Goal: Check status: Check status

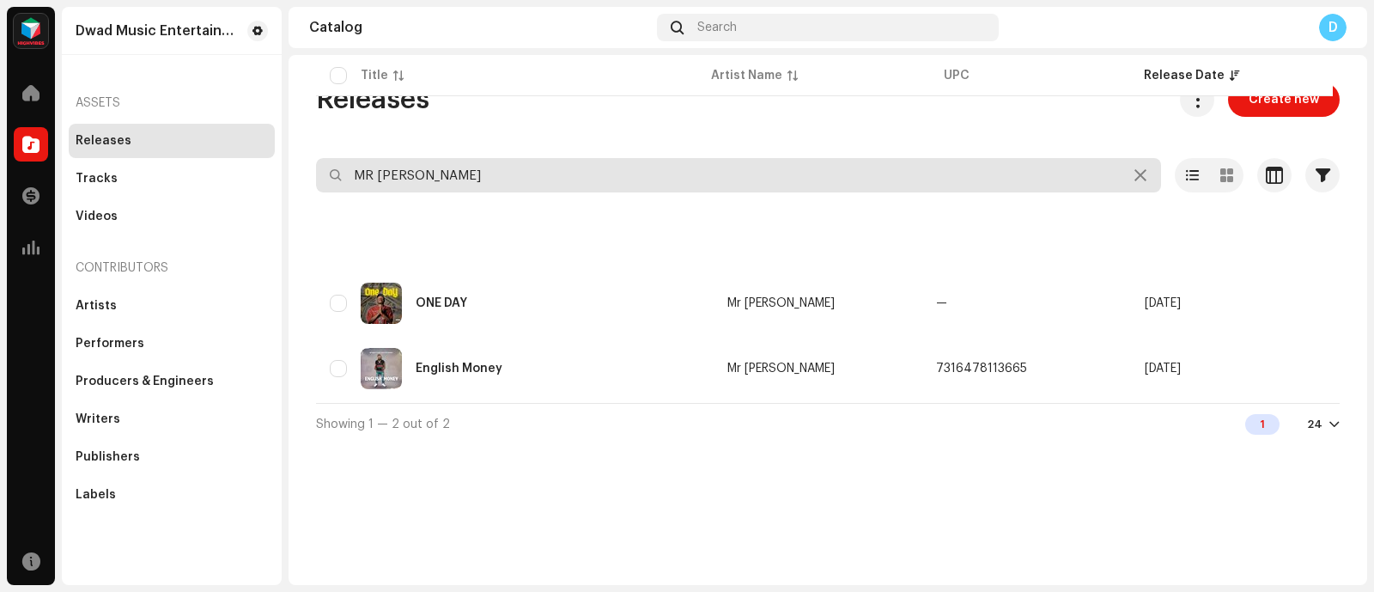
click at [379, 169] on input "MR TARGET" at bounding box center [738, 175] width 845 height 34
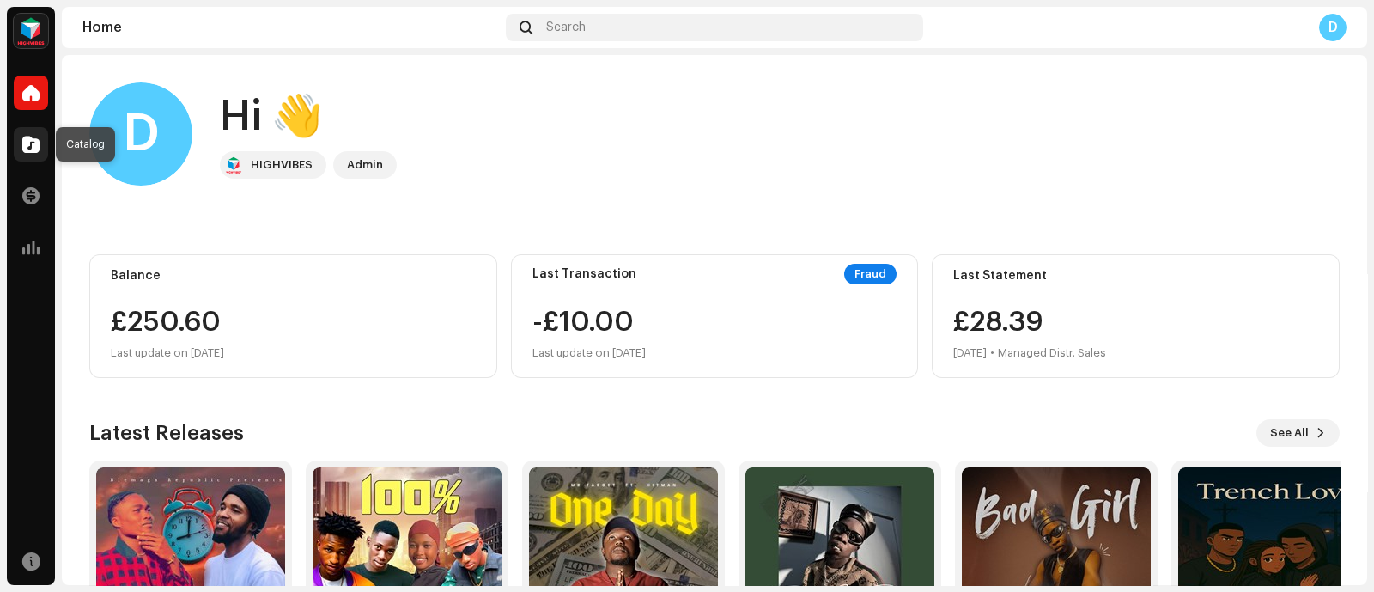
click at [27, 147] on span at bounding box center [30, 144] width 17 height 14
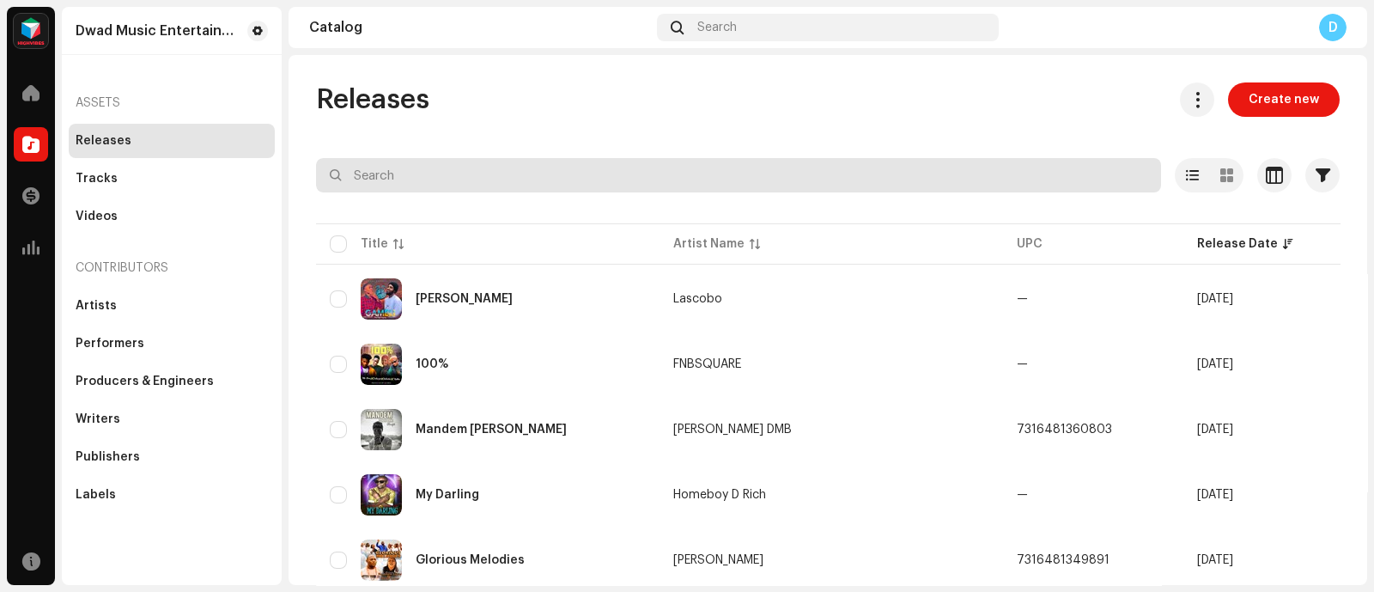
click at [888, 179] on input "text" at bounding box center [738, 175] width 845 height 34
click at [908, 171] on input "text" at bounding box center [738, 175] width 845 height 34
paste input "Lascobo"
type input "Lascobo"
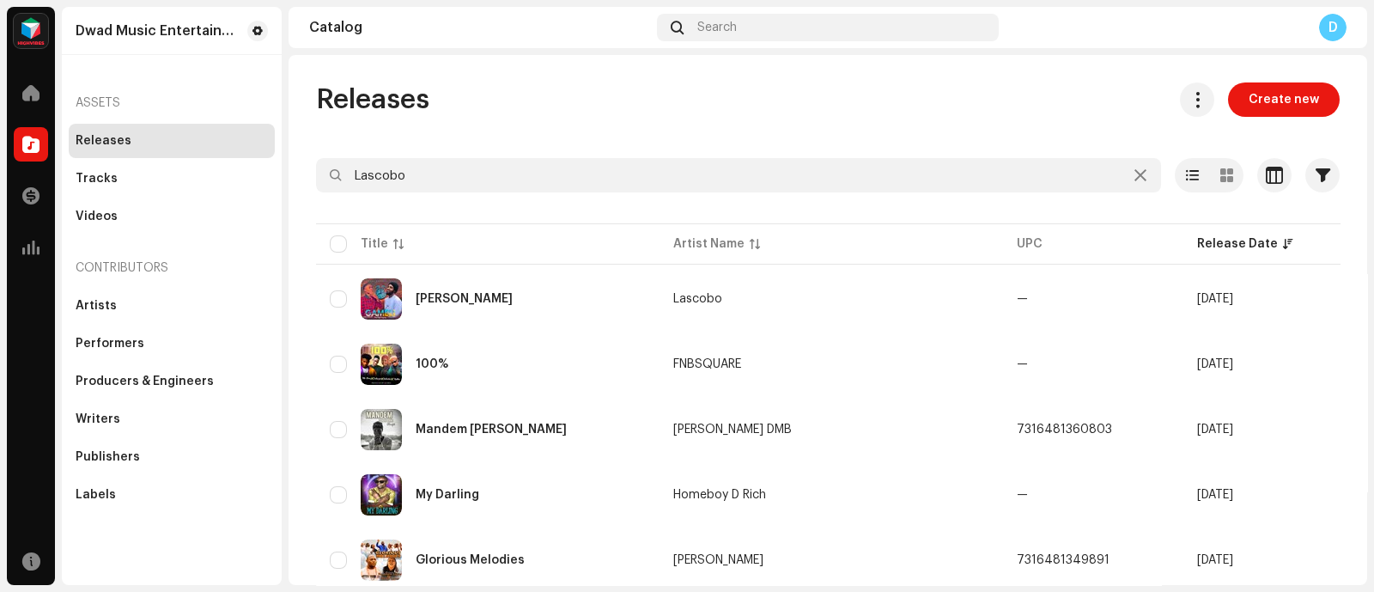
click at [722, 298] on div "Lascobo" at bounding box center [697, 299] width 49 height 12
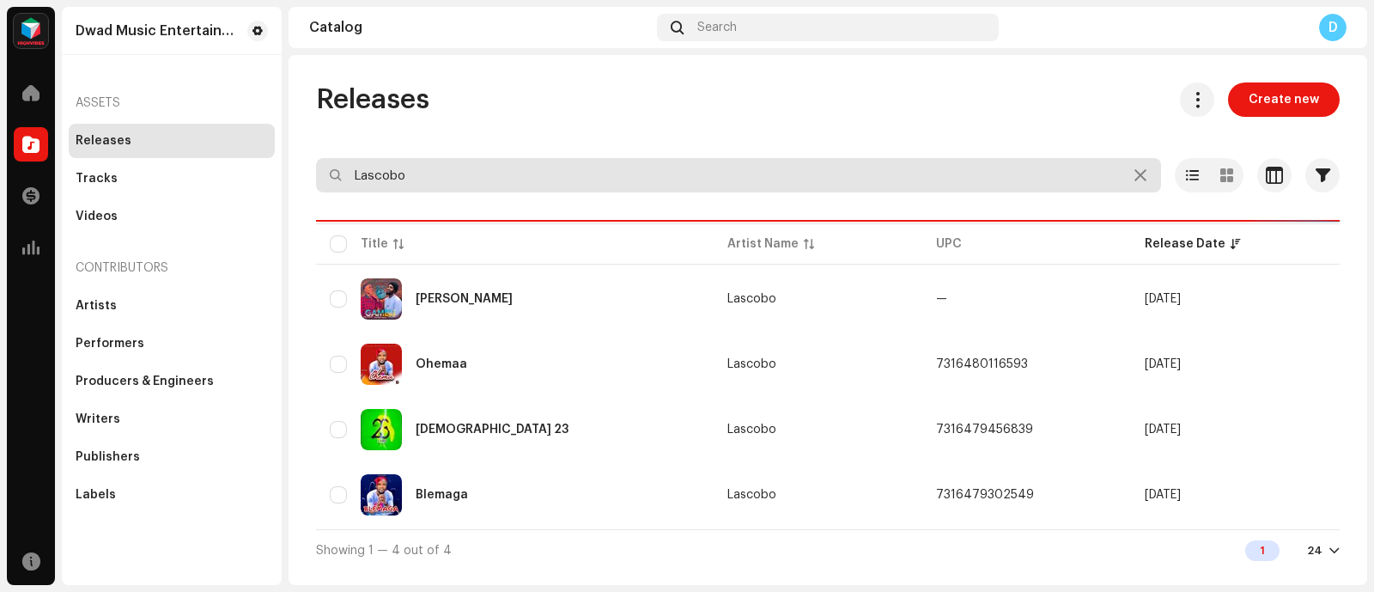
click at [653, 181] on input "Lascobo" at bounding box center [738, 175] width 845 height 34
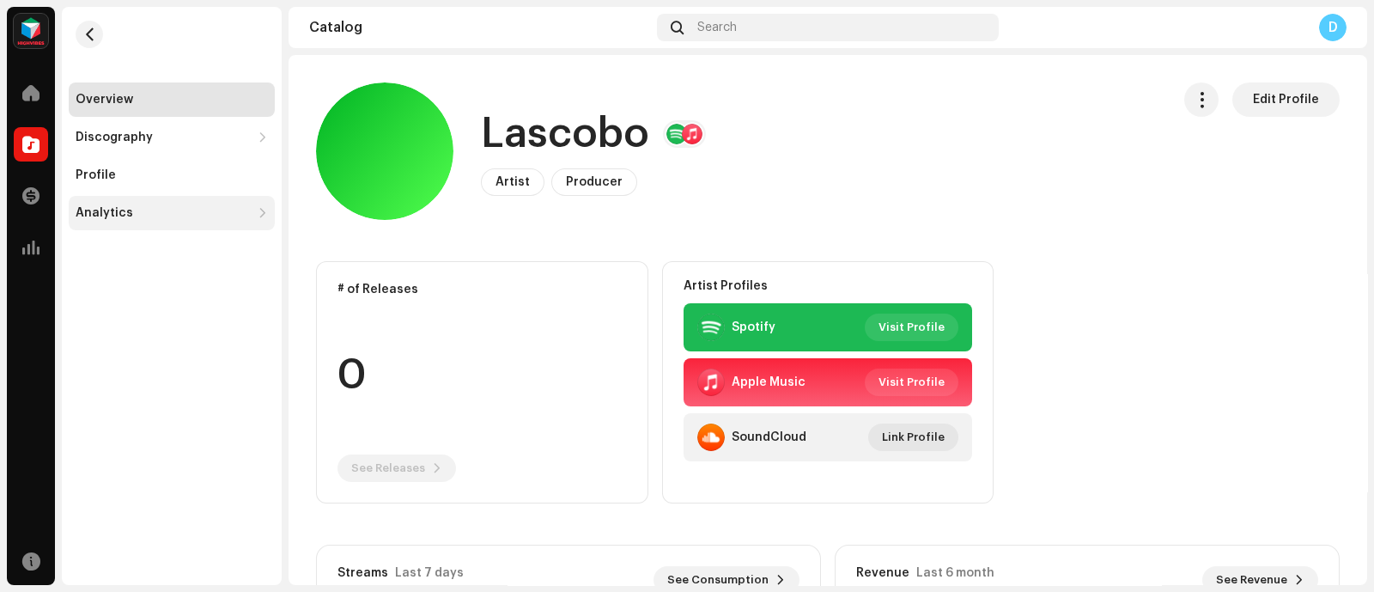
click at [137, 198] on div "Analytics" at bounding box center [172, 213] width 206 height 34
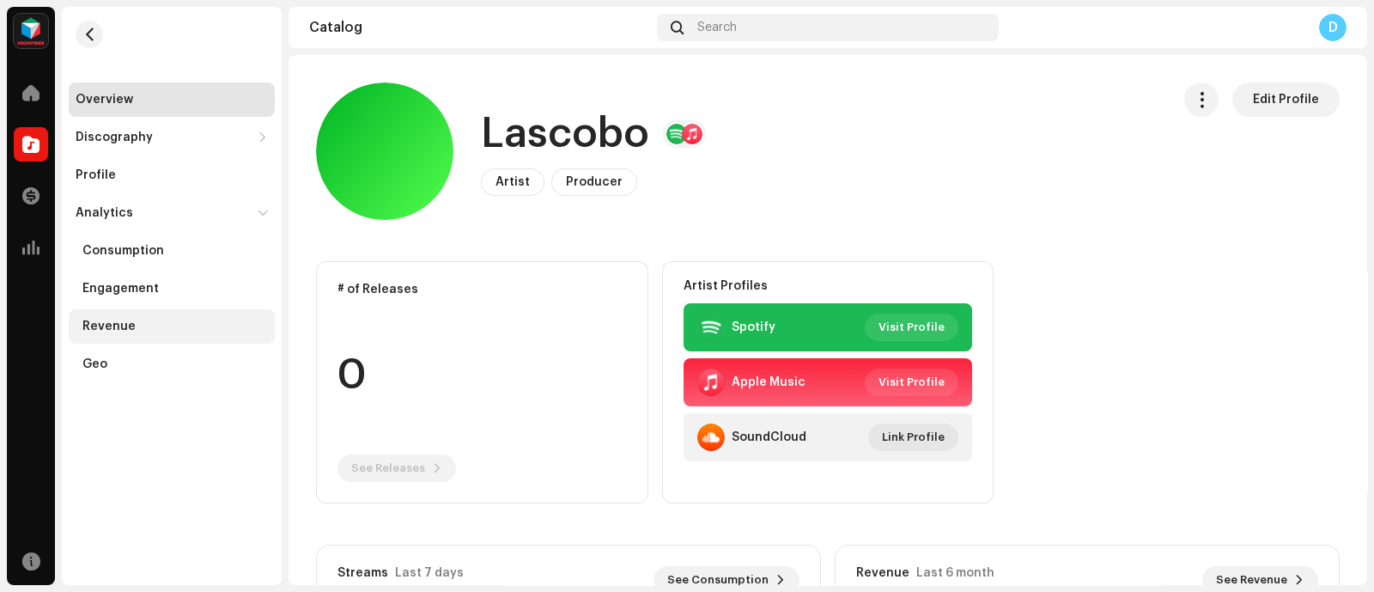
click at [134, 328] on div "Revenue" at bounding box center [174, 326] width 185 height 14
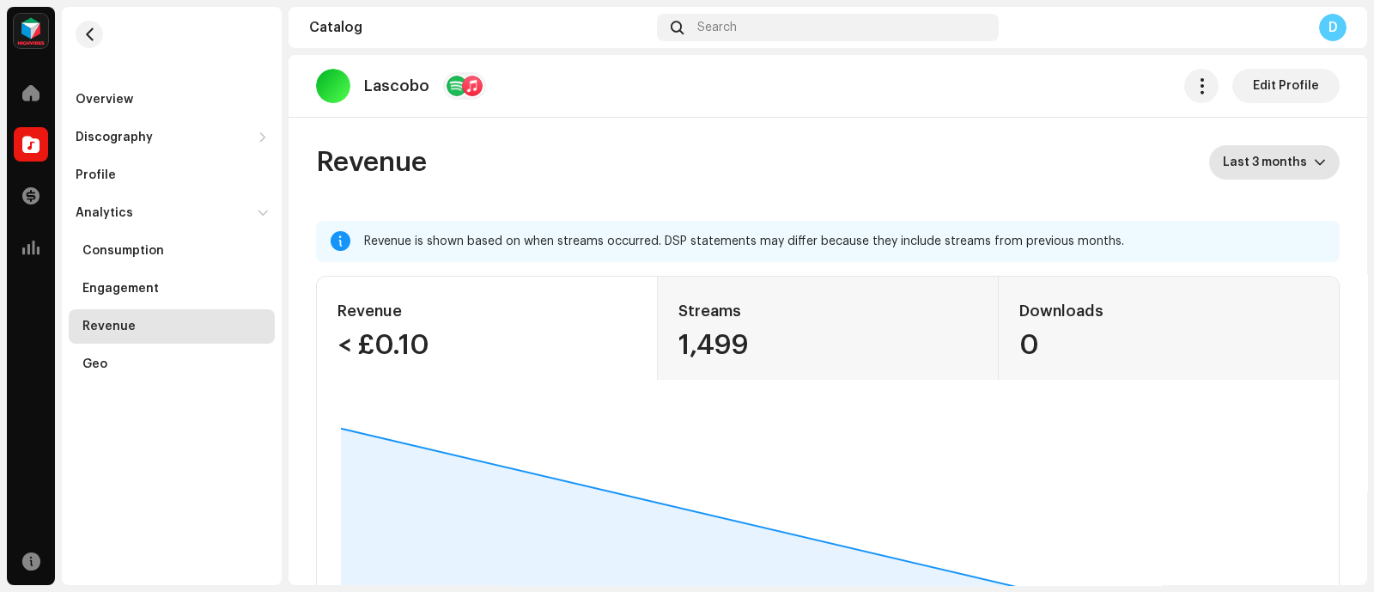
click at [1098, 162] on span "Last 3 months" at bounding box center [1268, 162] width 91 height 34
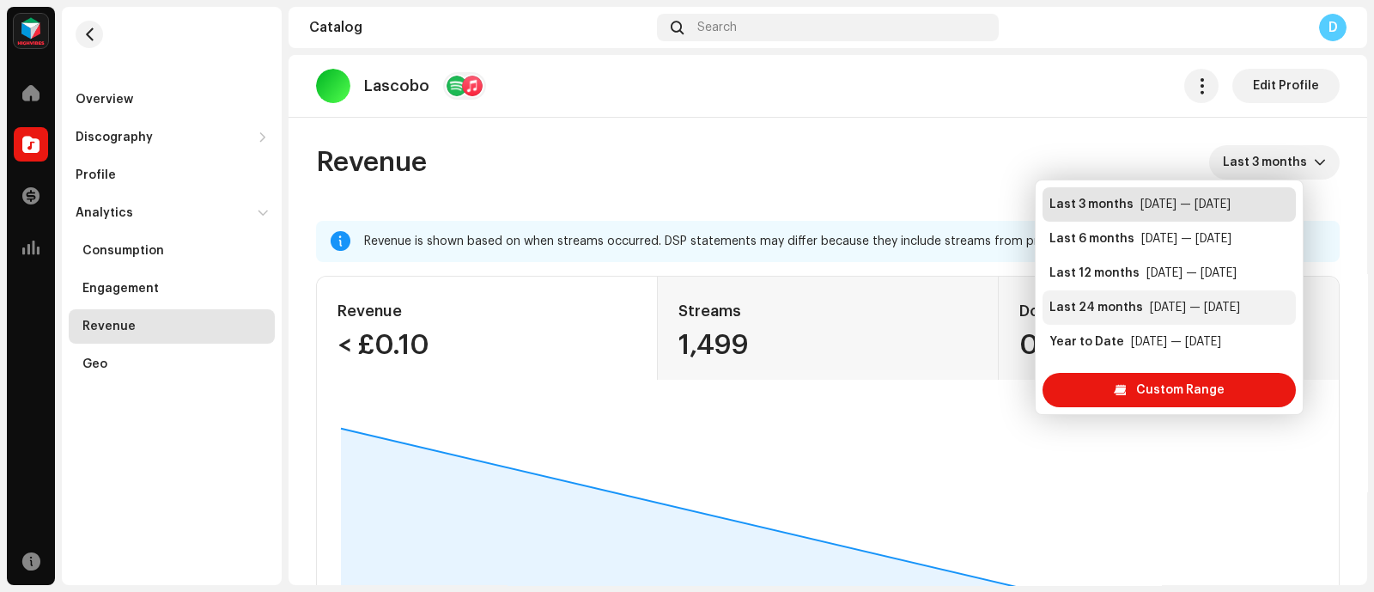
click at [1098, 307] on div "Sep 2023 — Aug 2025" at bounding box center [1195, 307] width 90 height 17
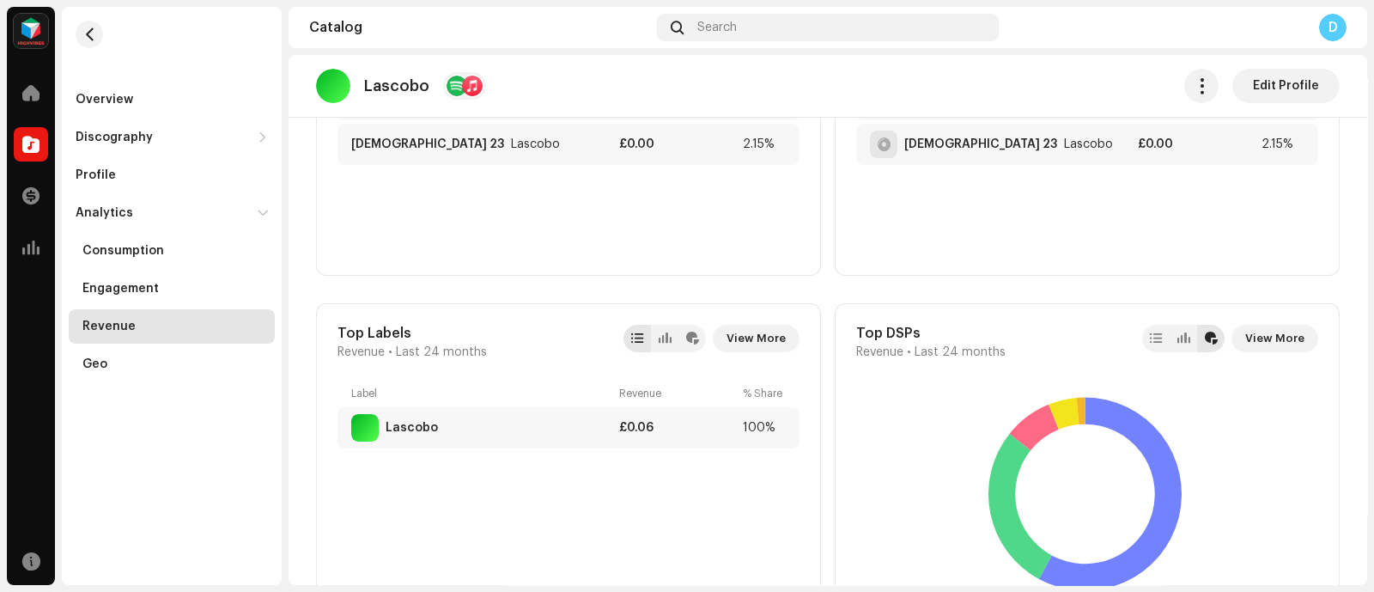
scroll to position [851, 0]
click at [1098, 327] on span "View More" at bounding box center [1274, 337] width 59 height 34
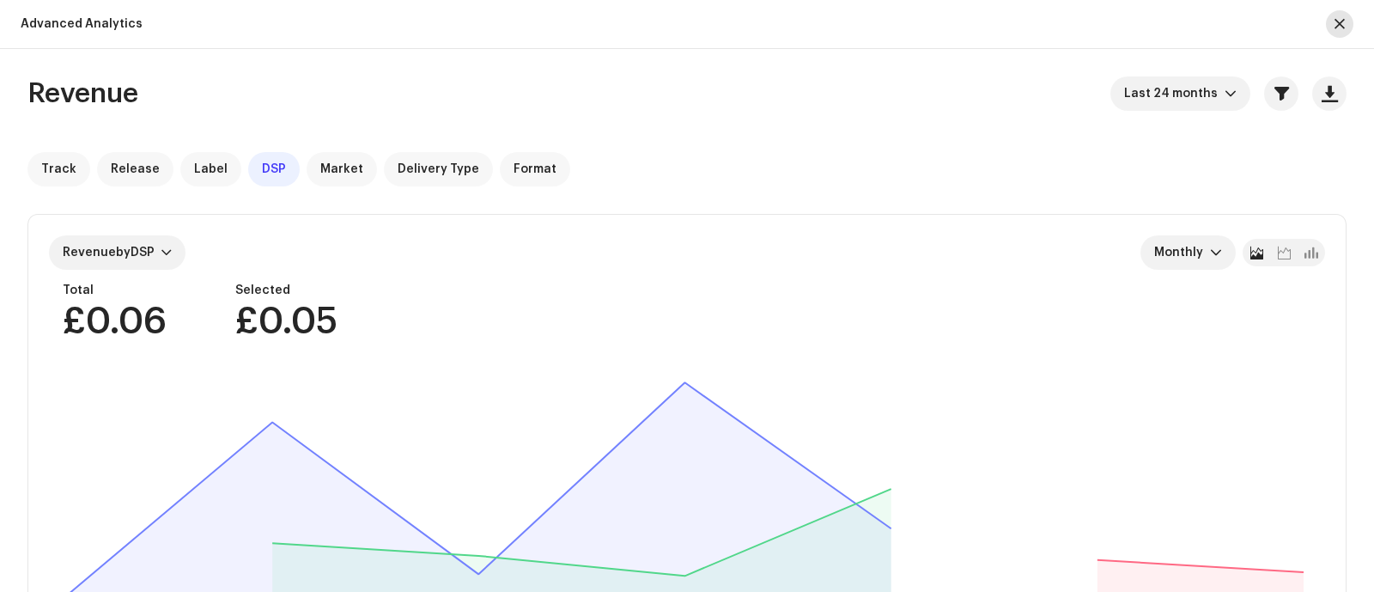
click at [1098, 19] on span "button" at bounding box center [1339, 24] width 10 height 14
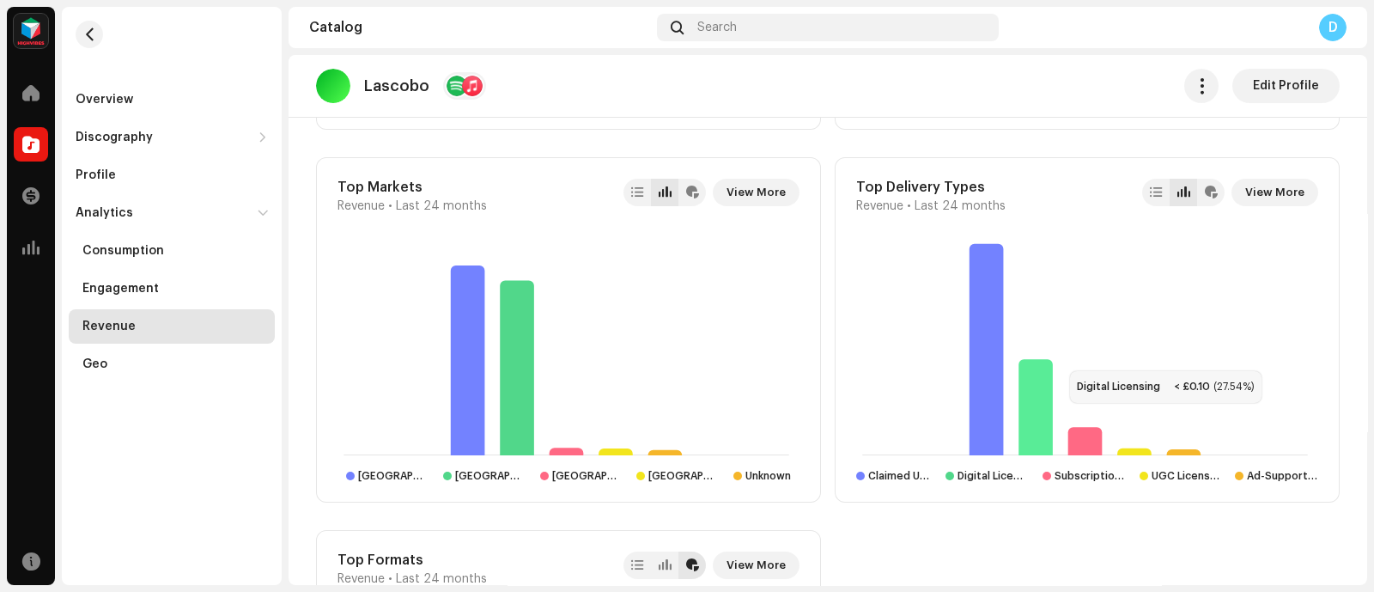
scroll to position [1369, 0]
click at [769, 201] on span "View More" at bounding box center [755, 192] width 59 height 34
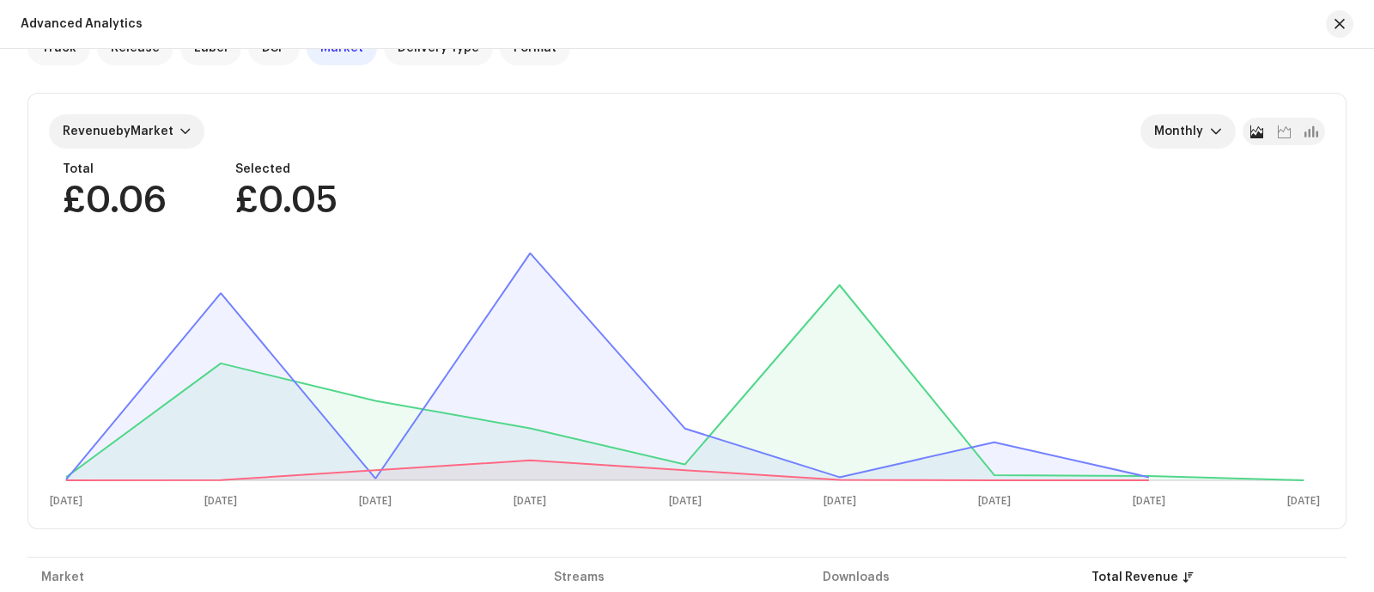
scroll to position [115, 0]
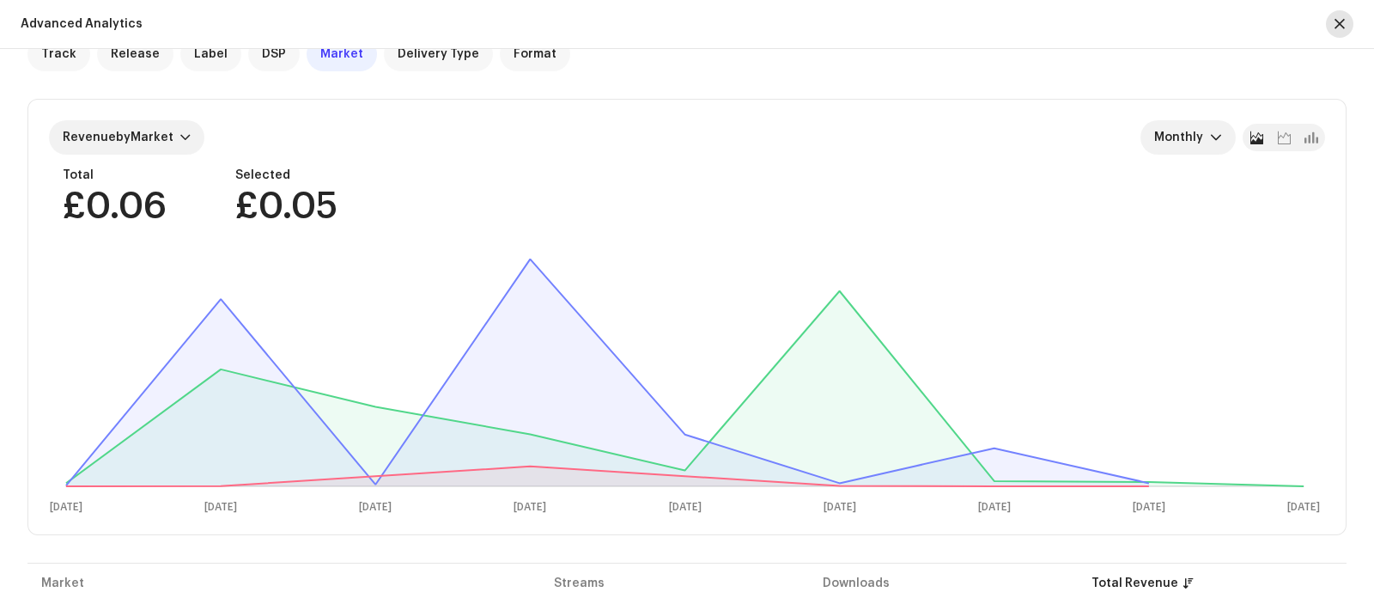
click at [1098, 17] on span "button" at bounding box center [1339, 24] width 10 height 14
